Goal: Find specific page/section: Find specific page/section

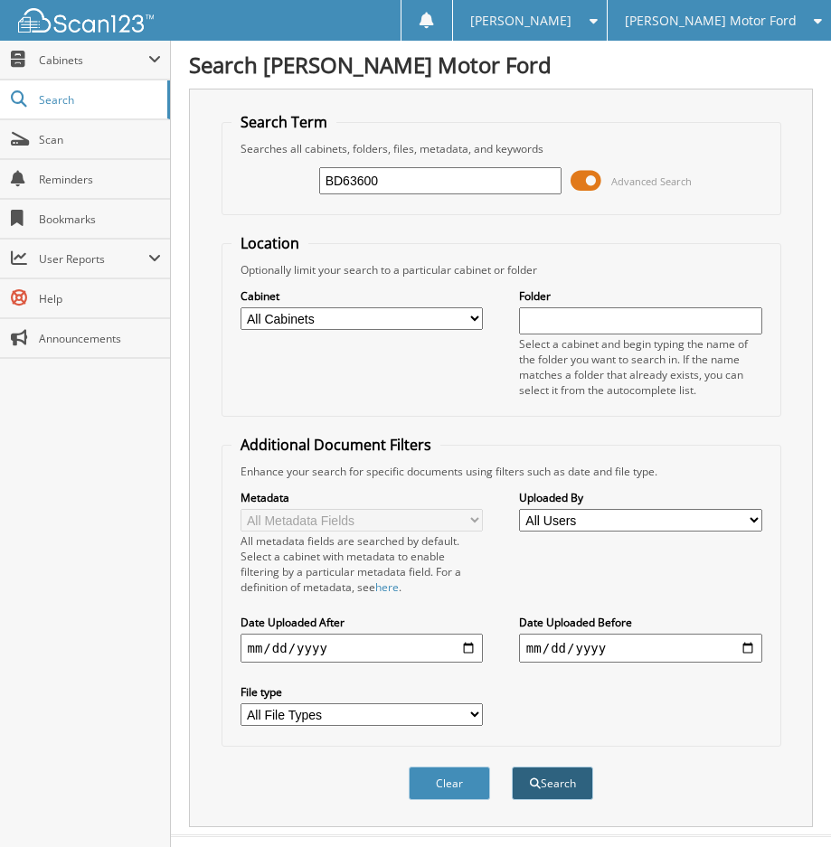
type input "BD63600"
click at [541, 791] on button "Search" at bounding box center [552, 783] width 81 height 33
click at [592, 183] on span at bounding box center [586, 180] width 31 height 27
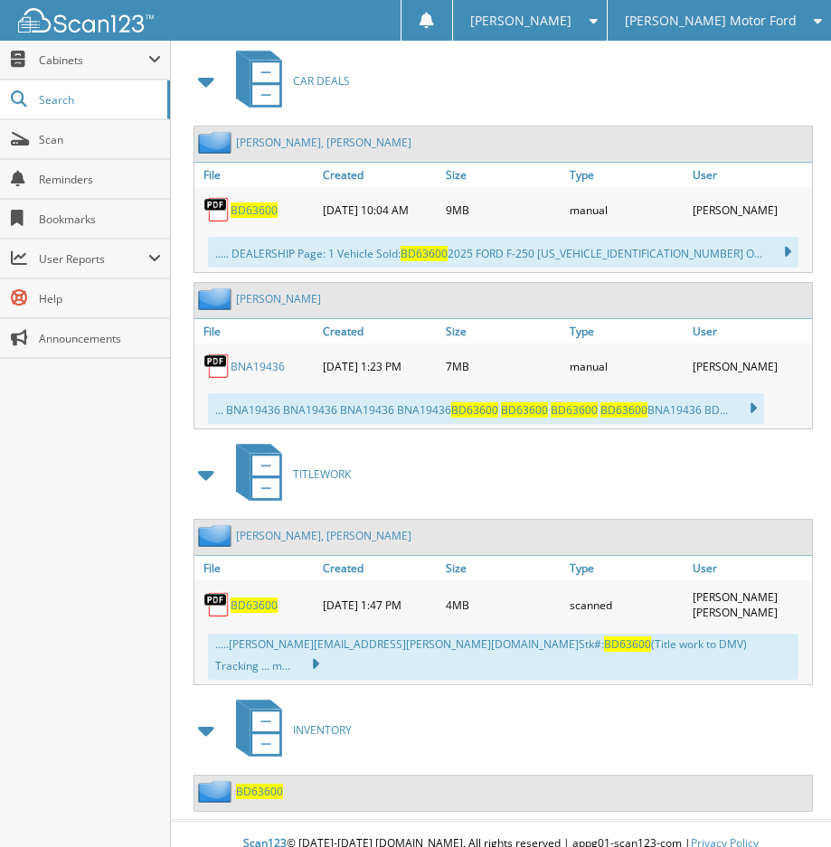
scroll to position [232, 0]
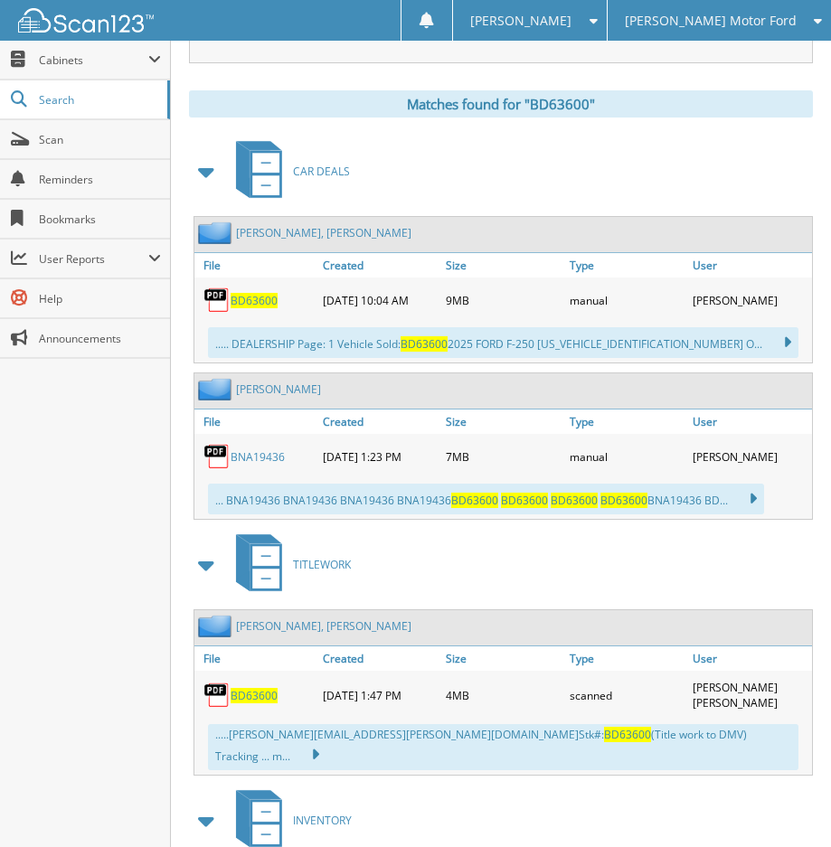
click at [245, 302] on span "BD63600" at bounding box center [254, 300] width 47 height 15
